Goal: Transaction & Acquisition: Purchase product/service

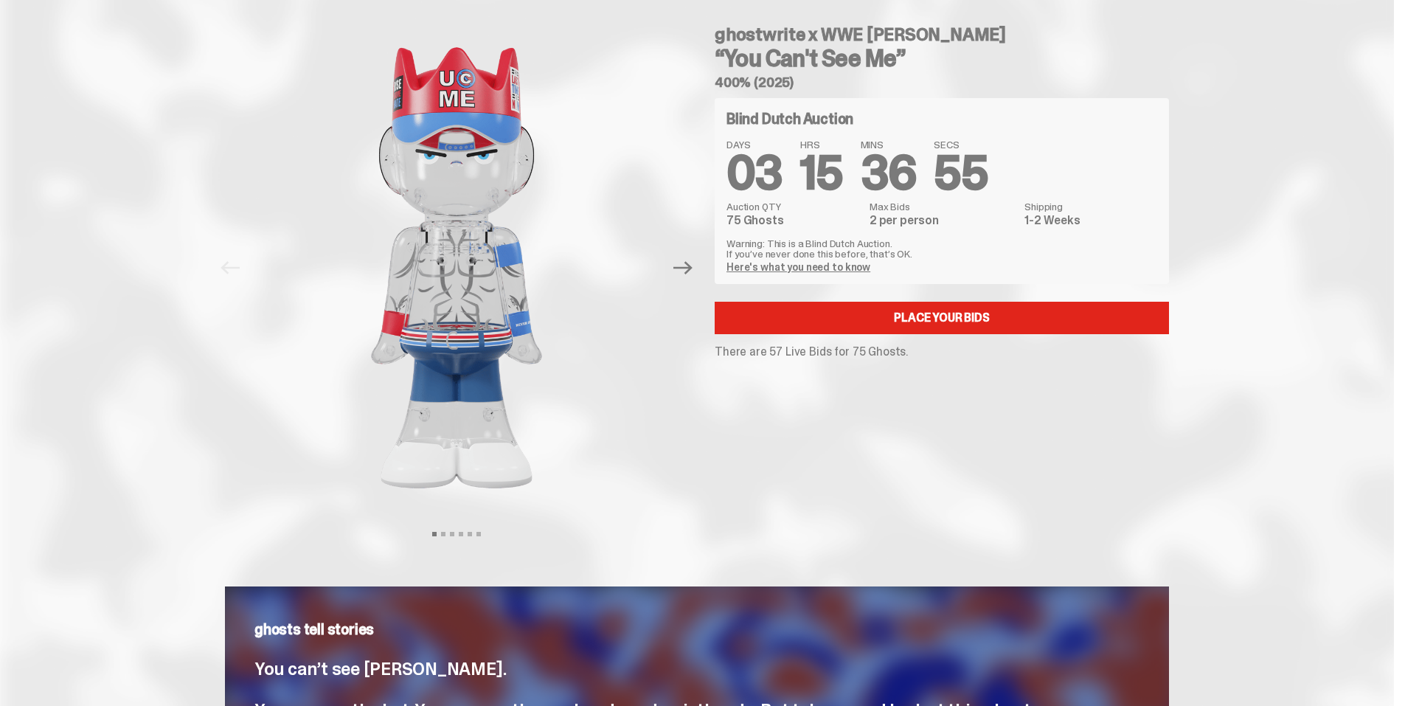
scroll to position [49, 0]
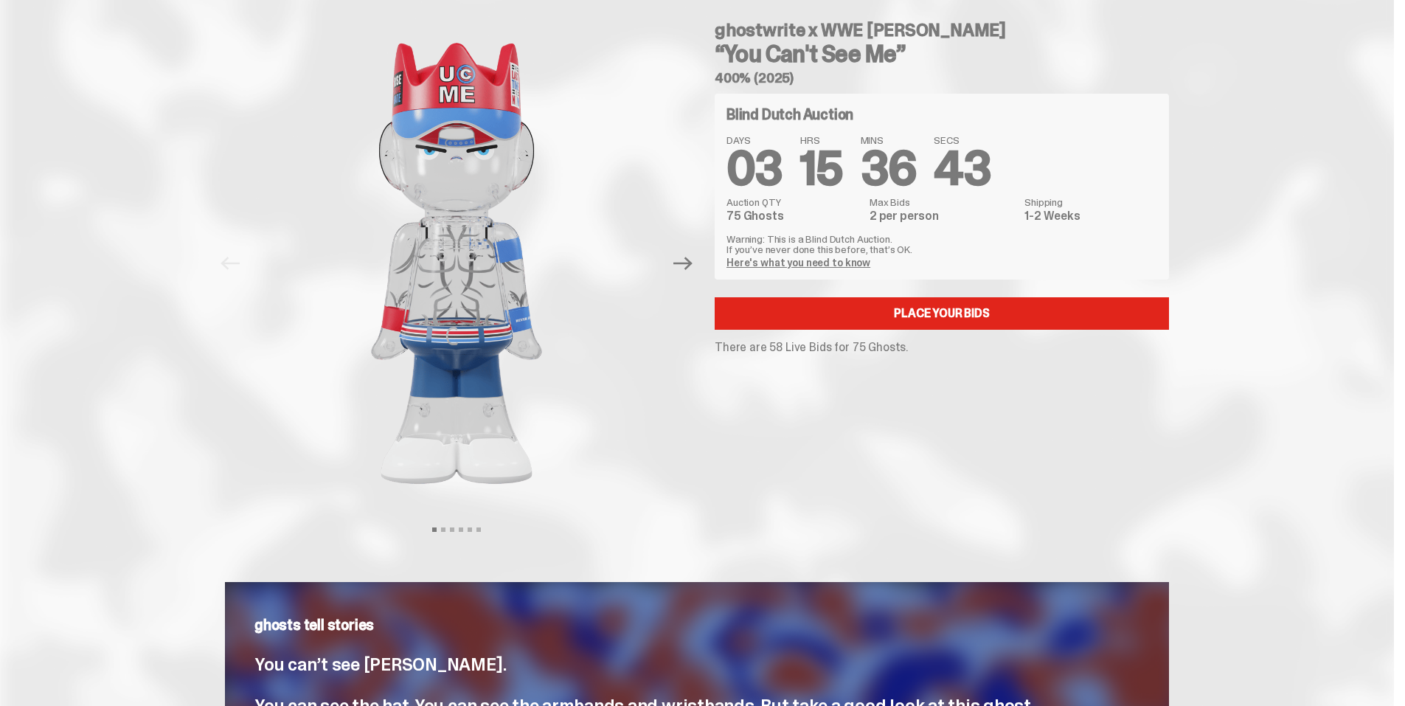
click at [828, 261] on link "Here's what you need to know" at bounding box center [798, 262] width 144 height 13
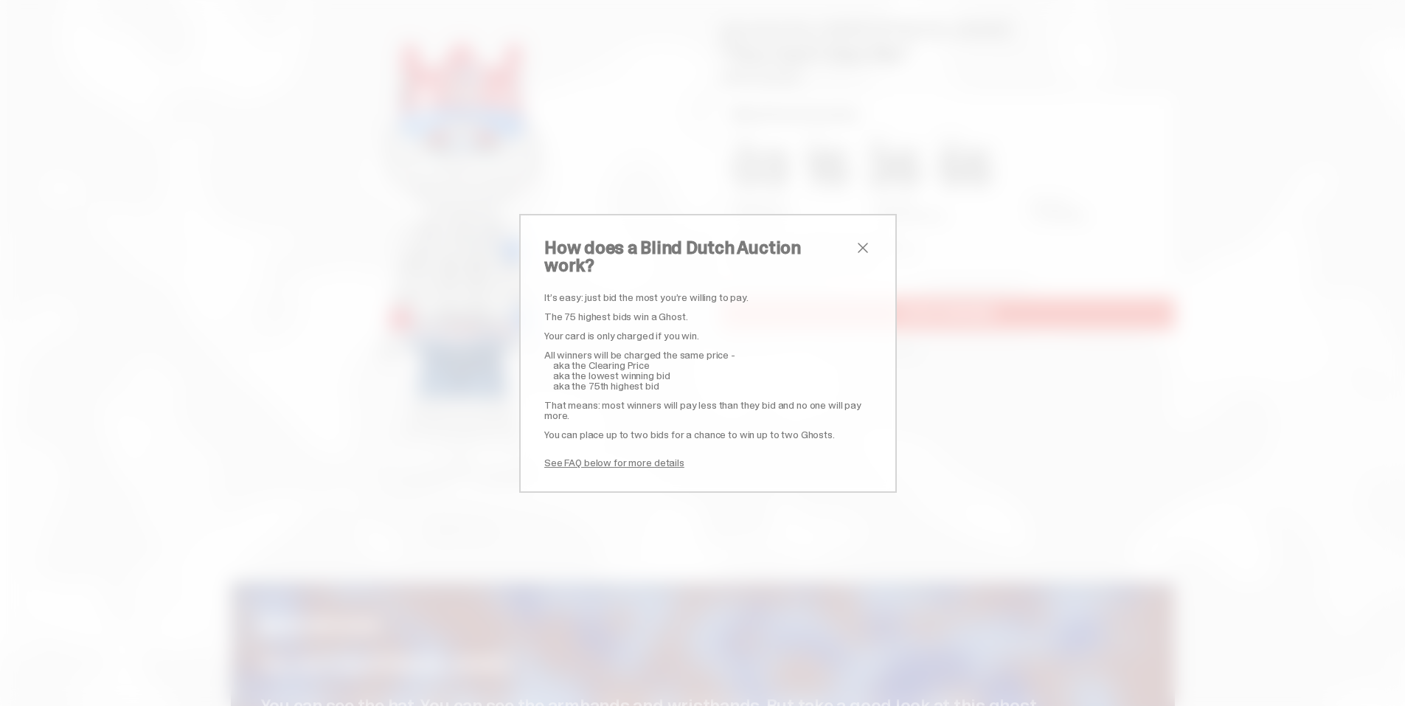
click at [859, 255] on span "close" at bounding box center [863, 248] width 18 height 18
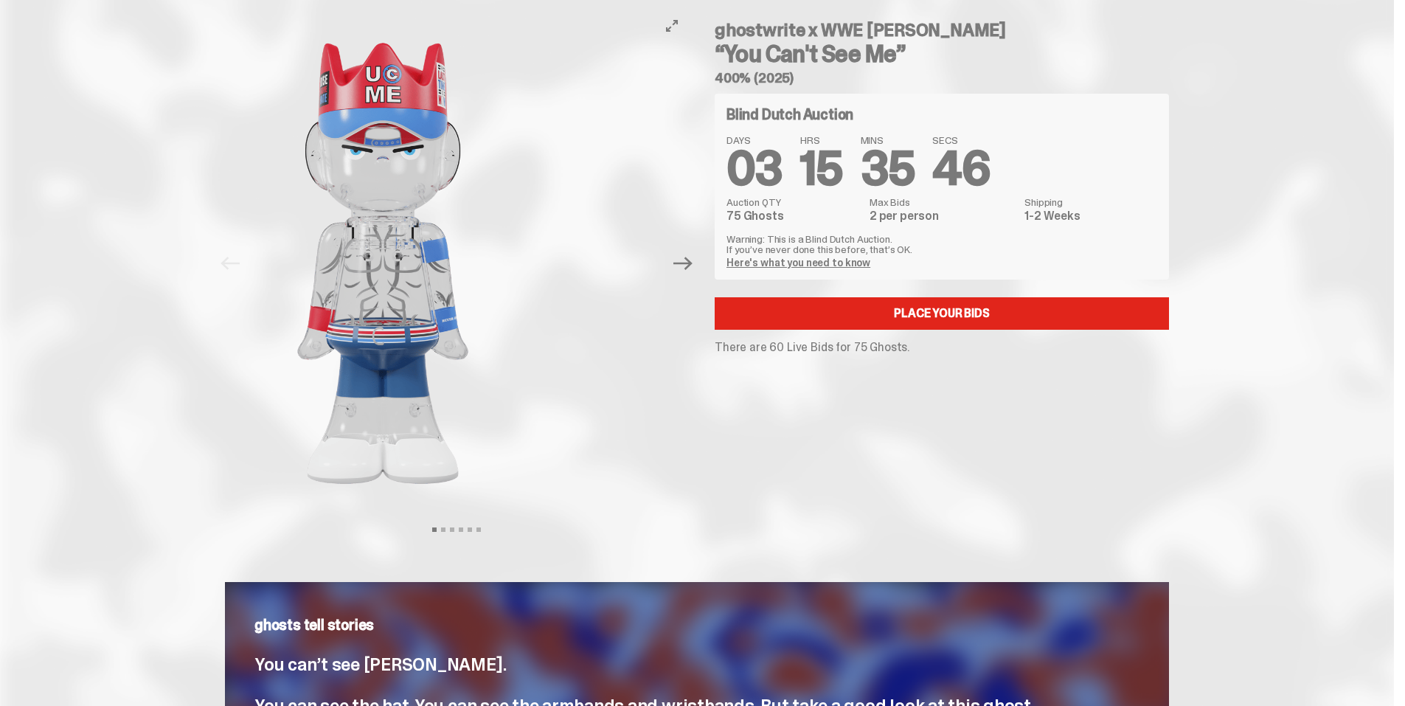
click at [446, 316] on img at bounding box center [383, 263] width 406 height 507
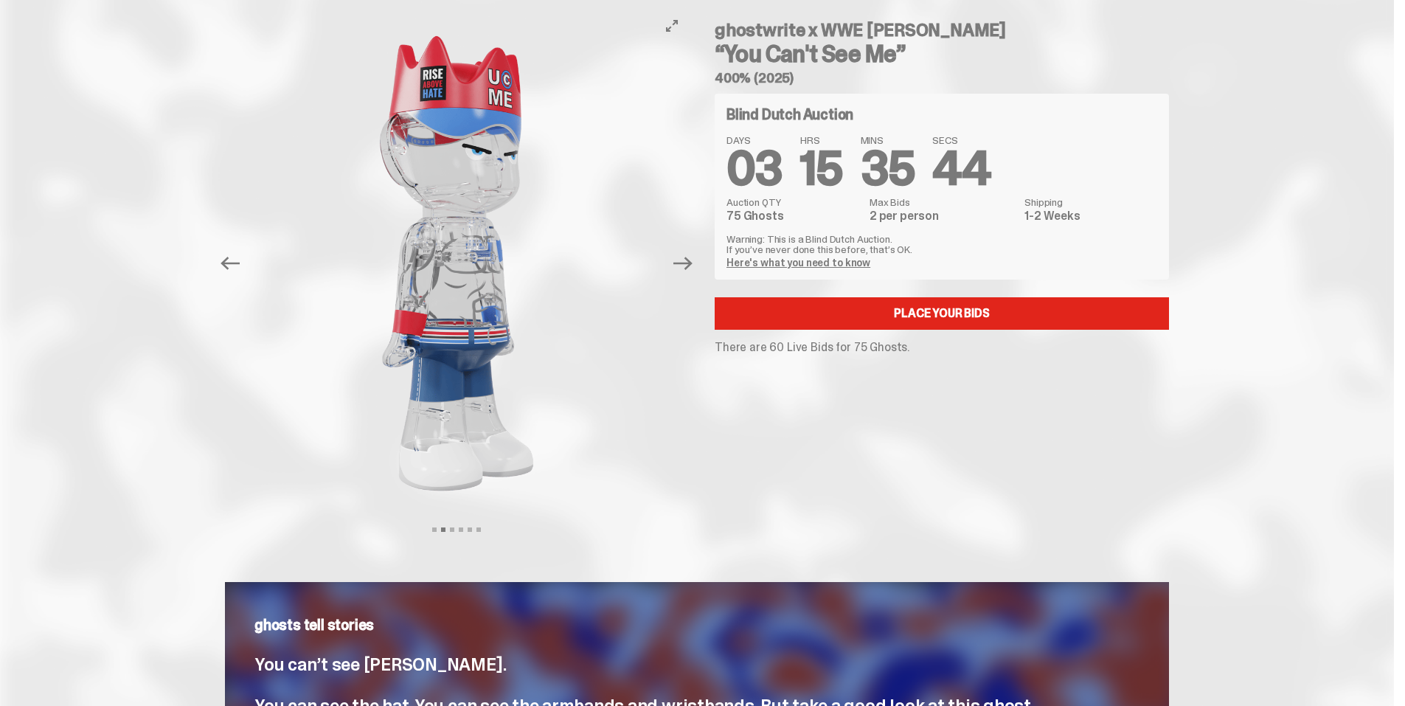
click at [254, 336] on img at bounding box center [457, 263] width 406 height 507
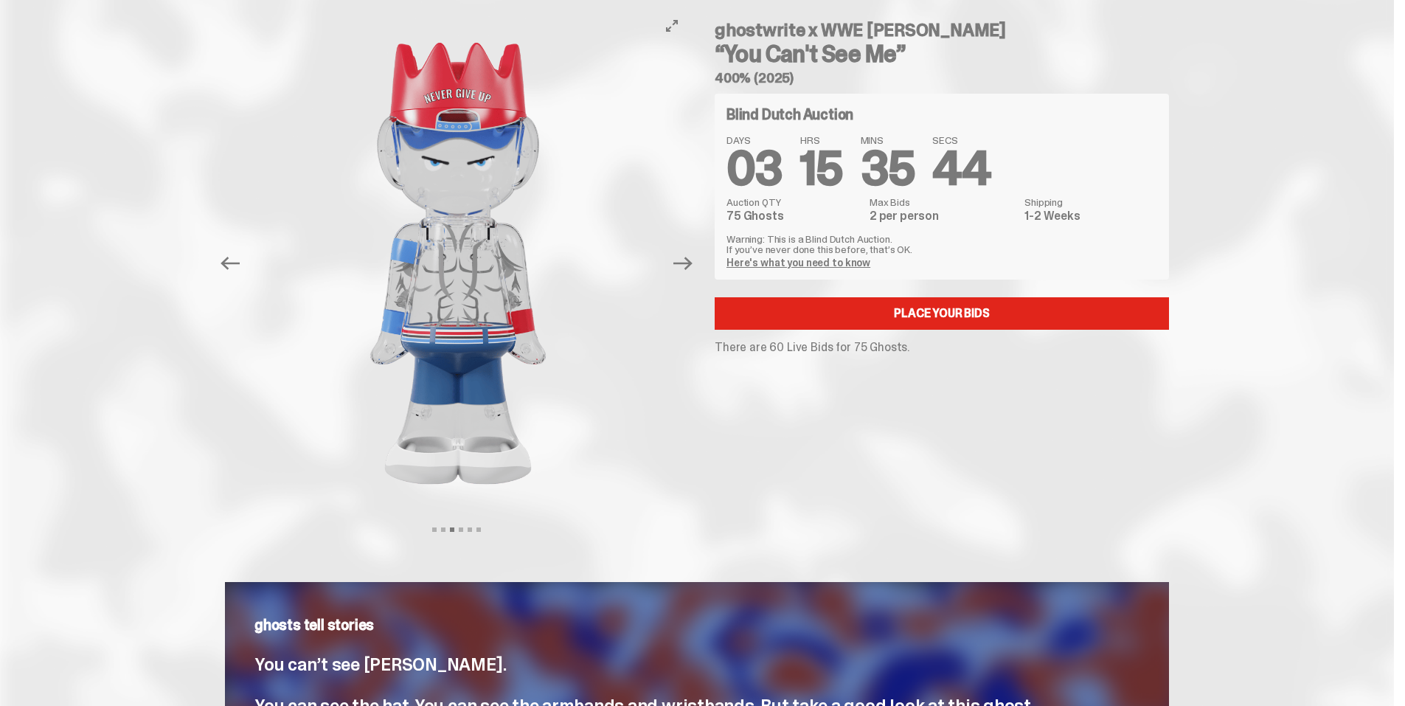
click at [327, 344] on img at bounding box center [458, 263] width 406 height 507
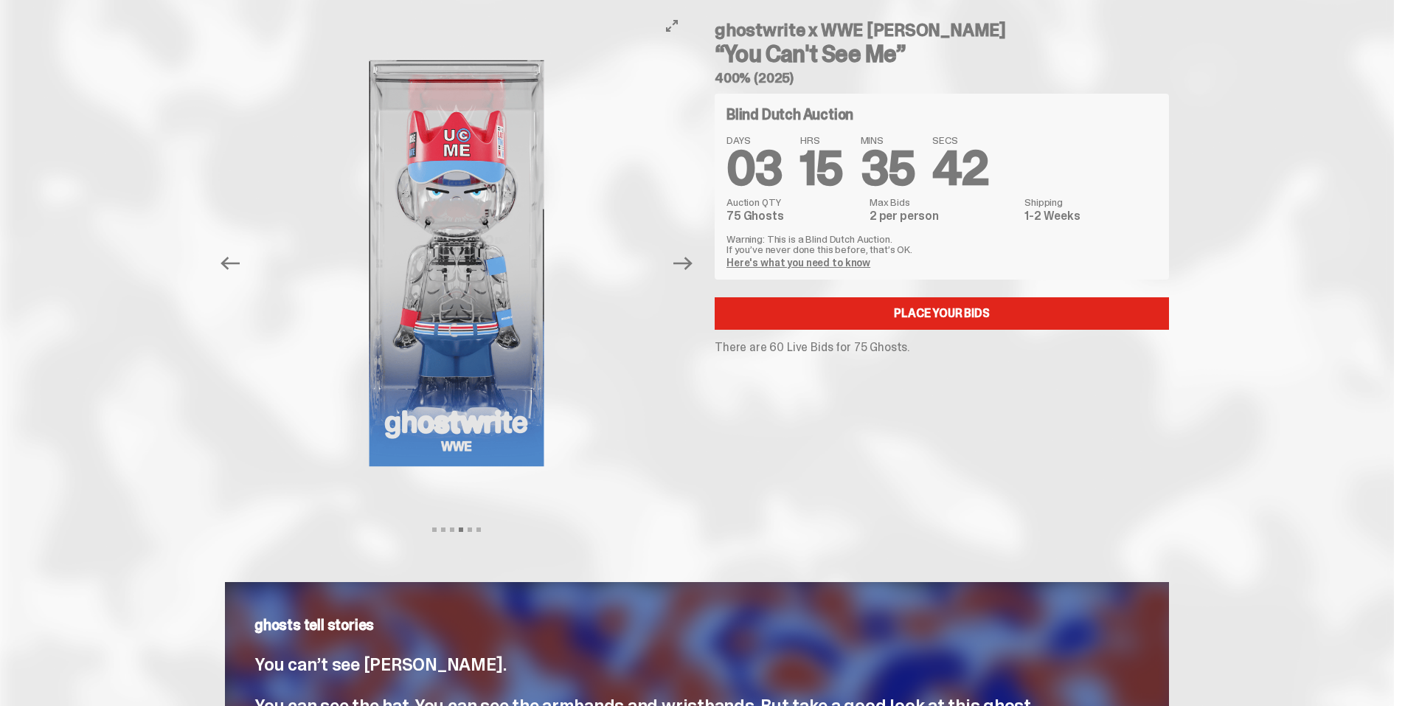
click at [692, 273] on button "Next" at bounding box center [683, 263] width 32 height 32
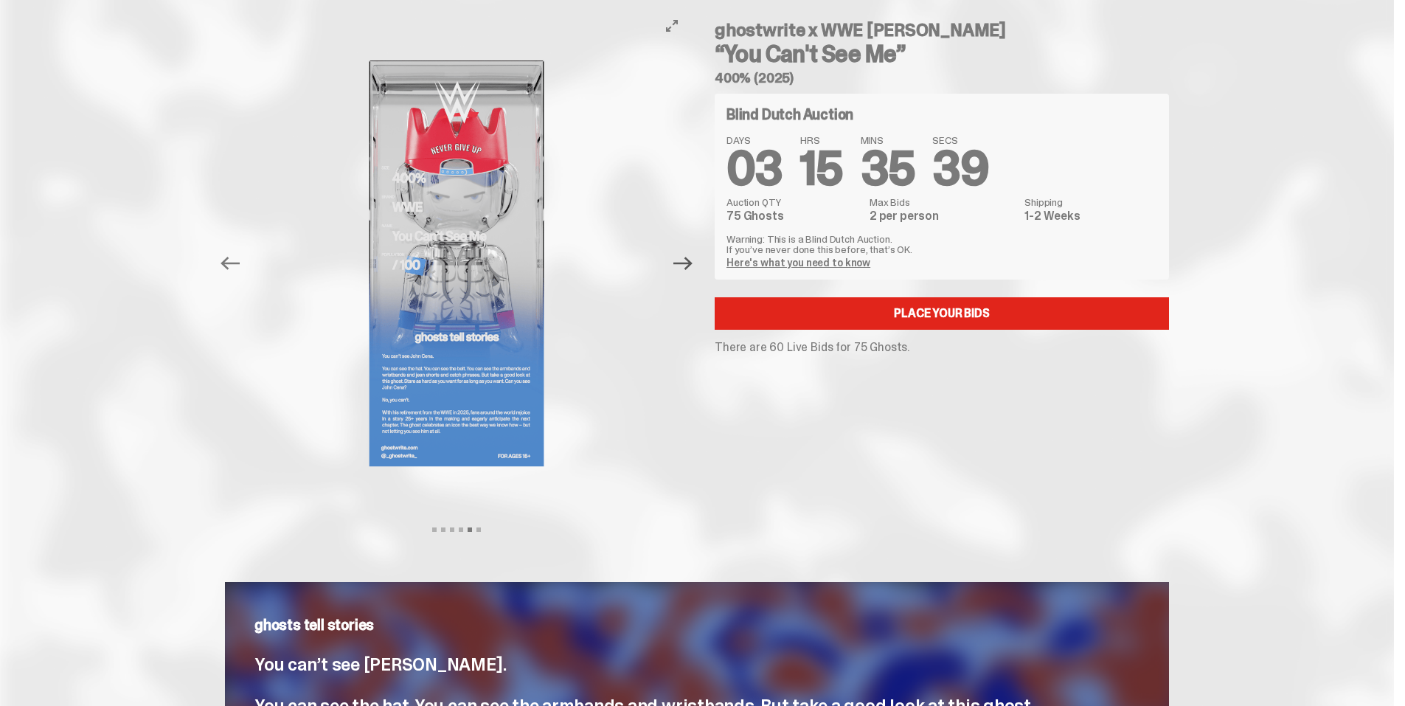
click at [693, 272] on icon "Next" at bounding box center [682, 263] width 19 height 19
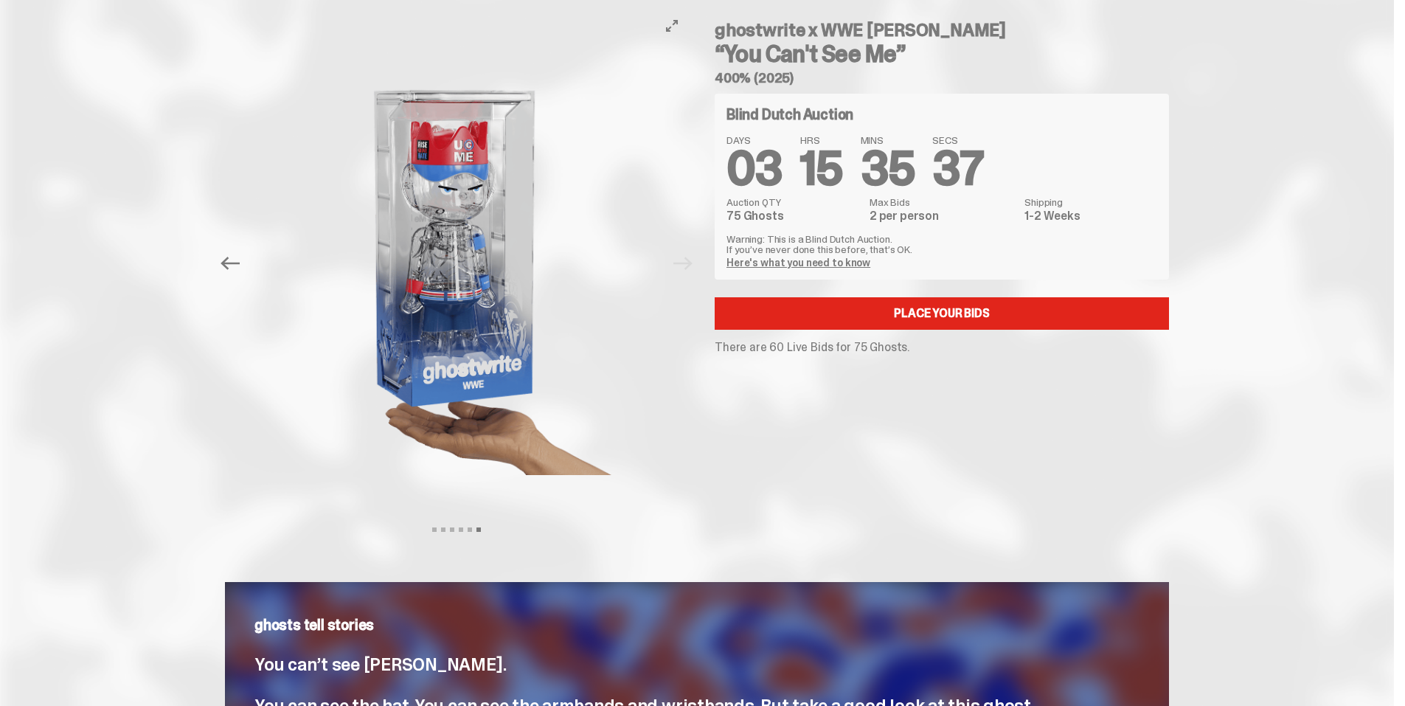
click at [688, 272] on div at bounding box center [456, 263] width 463 height 507
click at [696, 273] on div "Previous Next View slide 1 View slide 2 View slide 3 View slide 4 View slide 5 …" at bounding box center [461, 263] width 472 height 507
